Goal: Information Seeking & Learning: Understand process/instructions

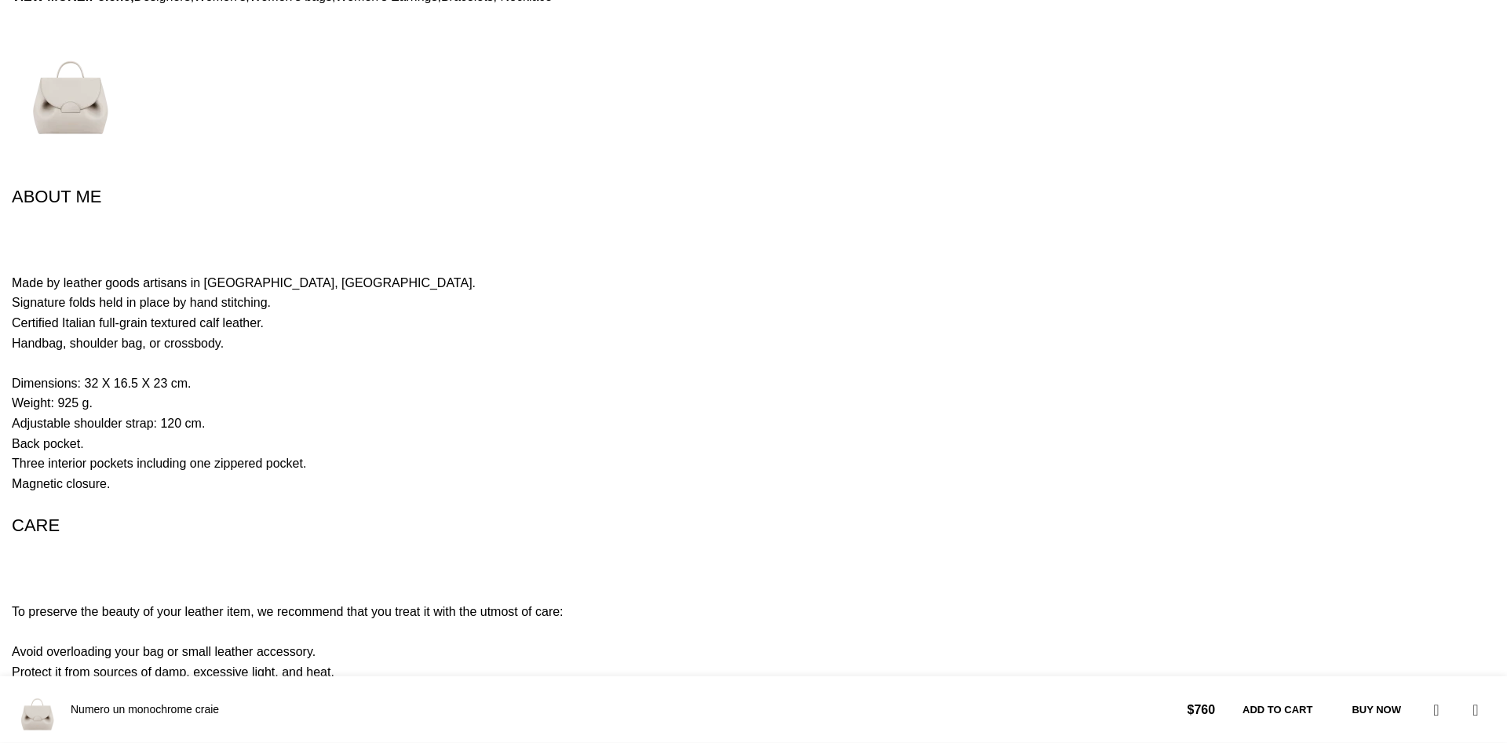
scroll to position [3070, 0]
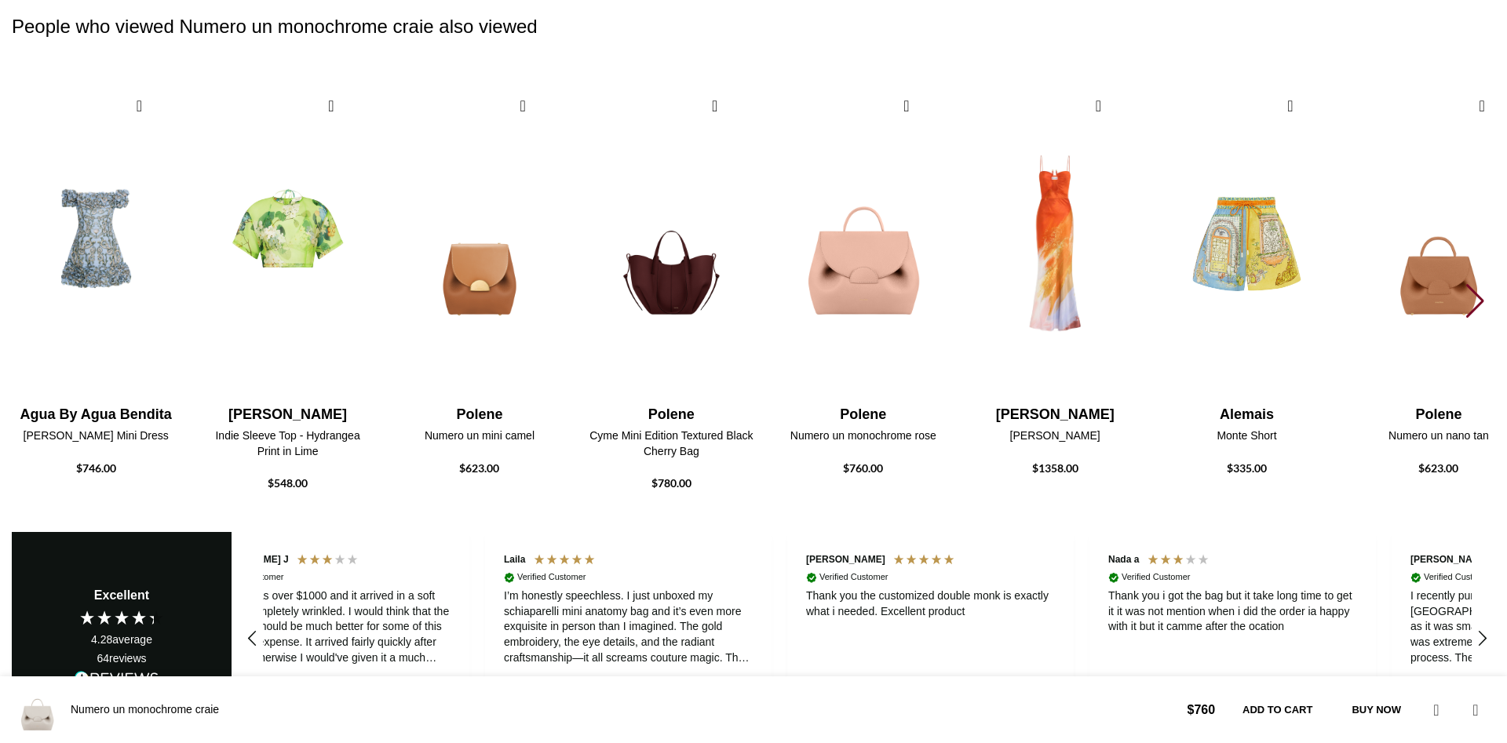
scroll to position [0, 138]
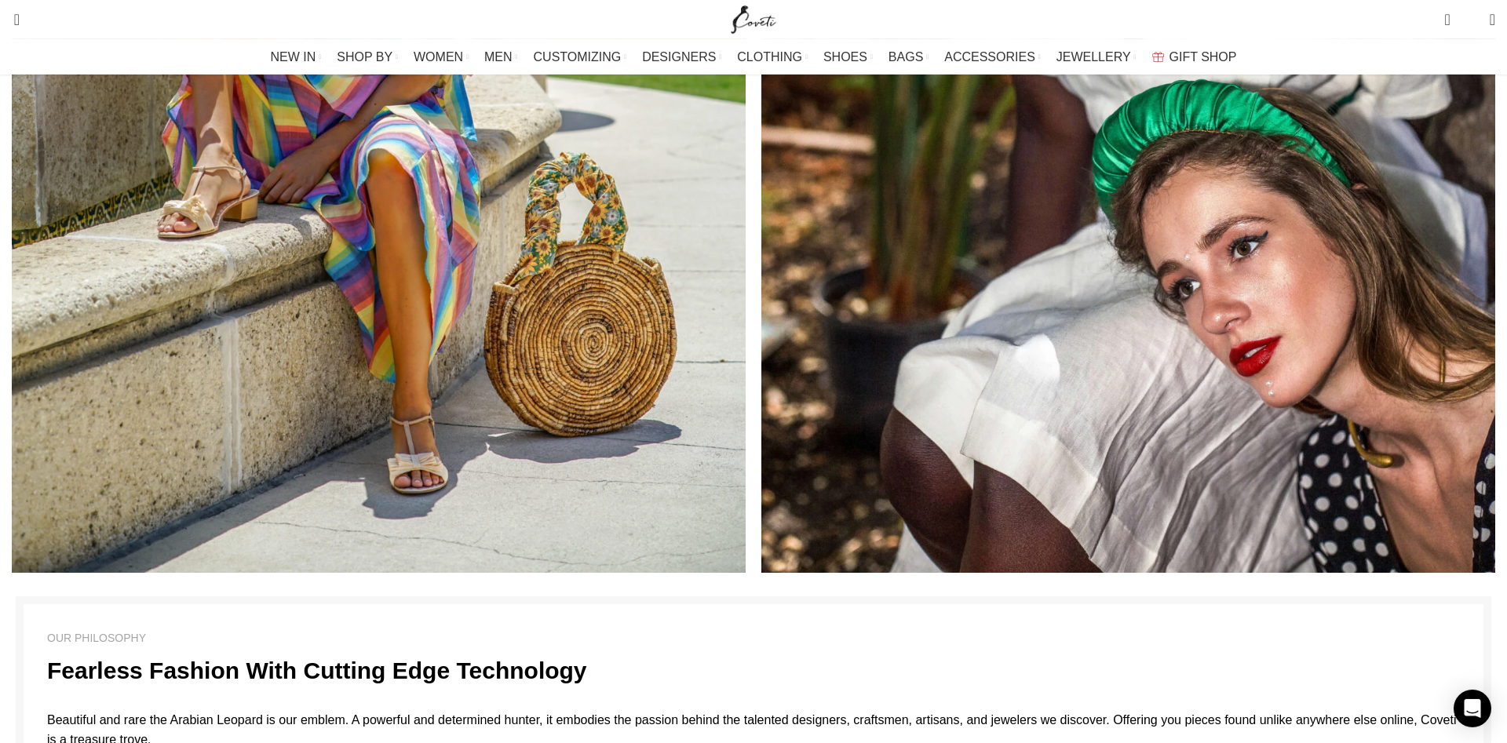
scroll to position [2593, 0]
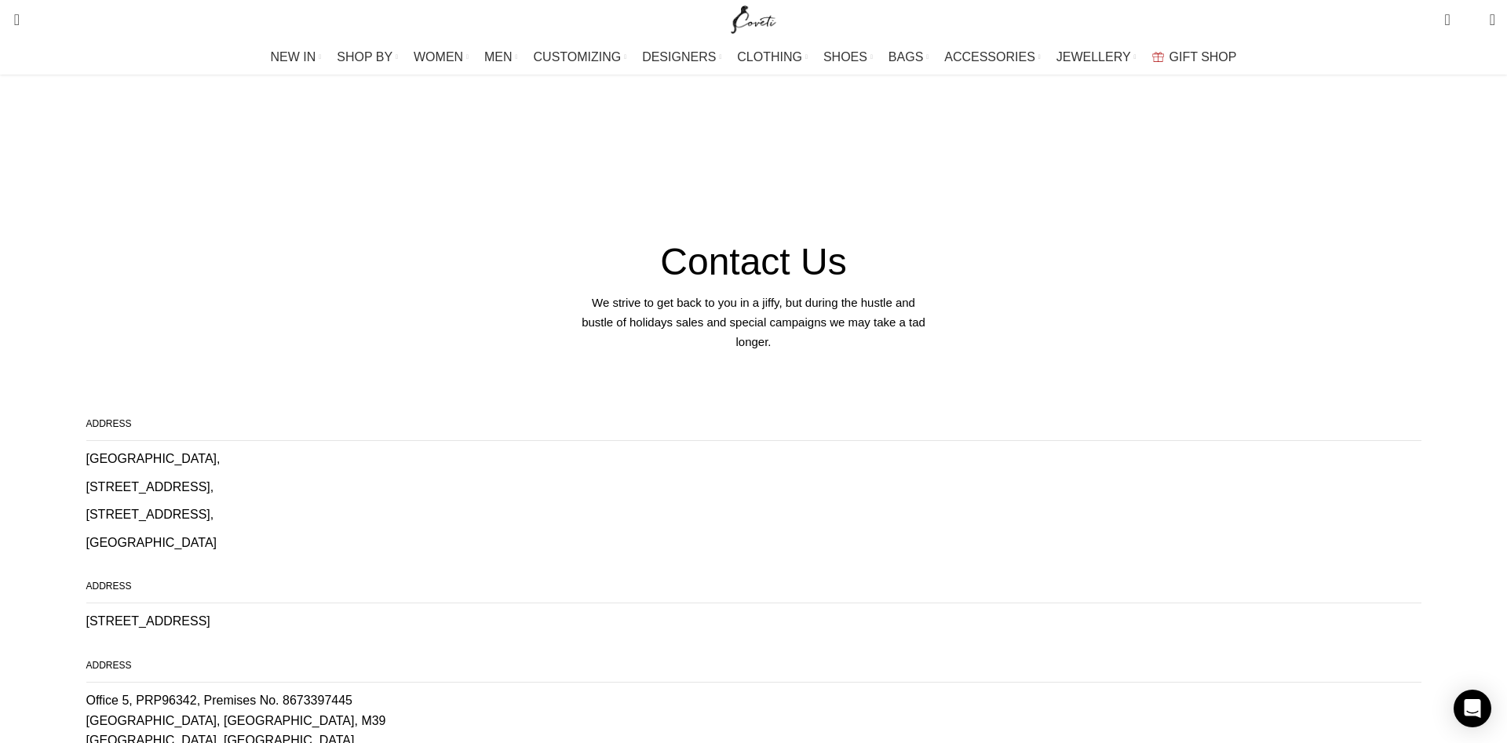
scroll to position [1173, 0]
